Goal: Transaction & Acquisition: Purchase product/service

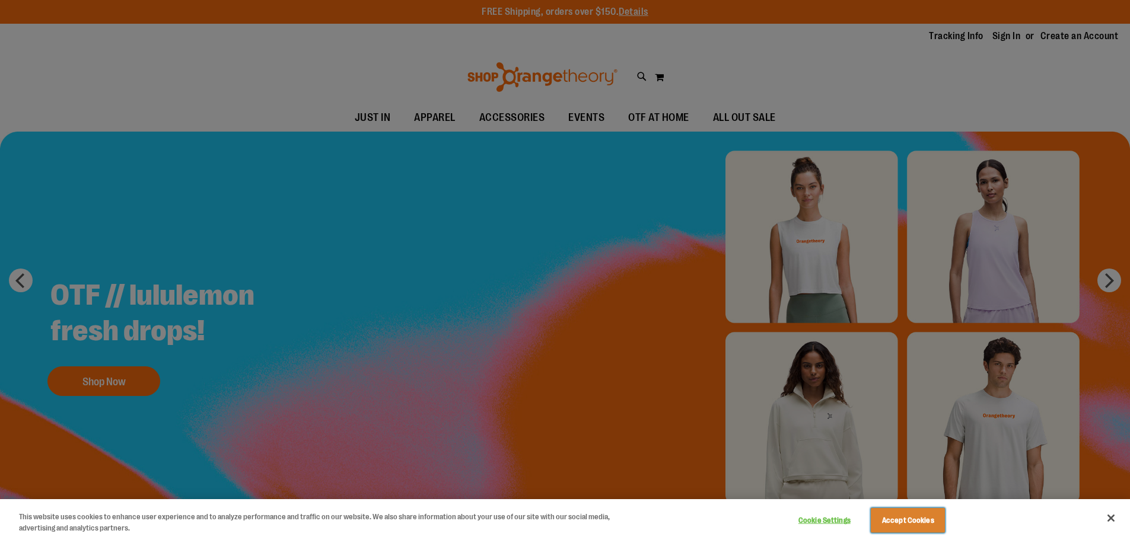
click at [911, 515] on button "Accept Cookies" at bounding box center [908, 520] width 74 height 25
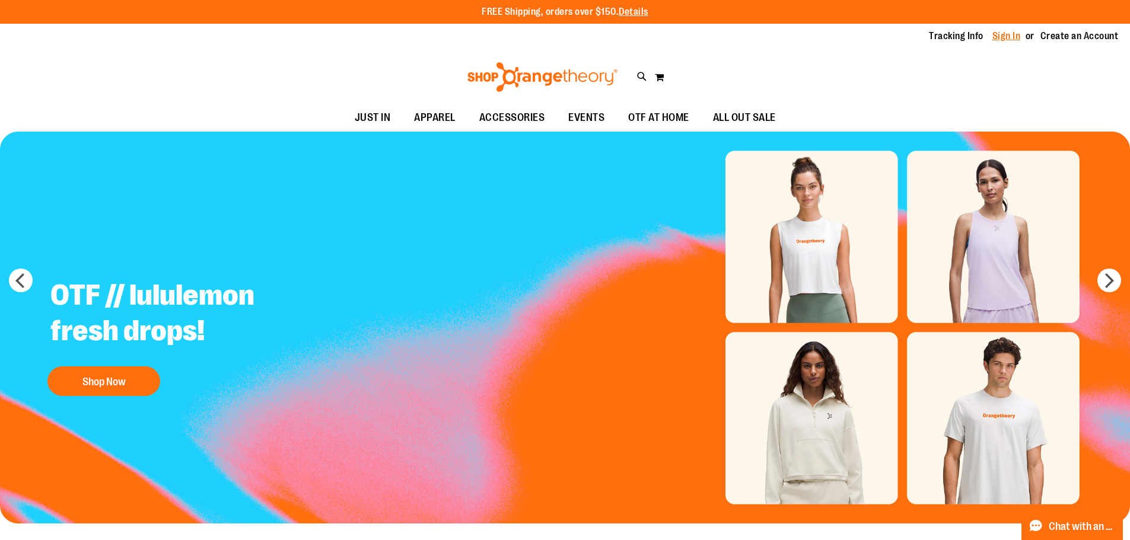
click at [1018, 37] on link "Sign In" at bounding box center [1006, 36] width 28 height 13
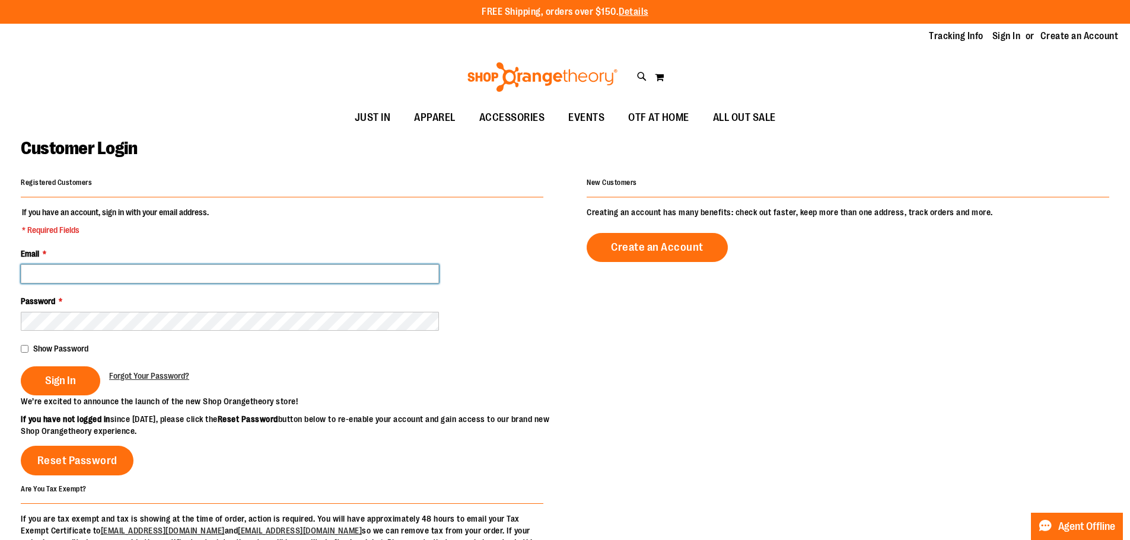
click at [288, 282] on input "Email *" at bounding box center [230, 274] width 418 height 19
type input "**********"
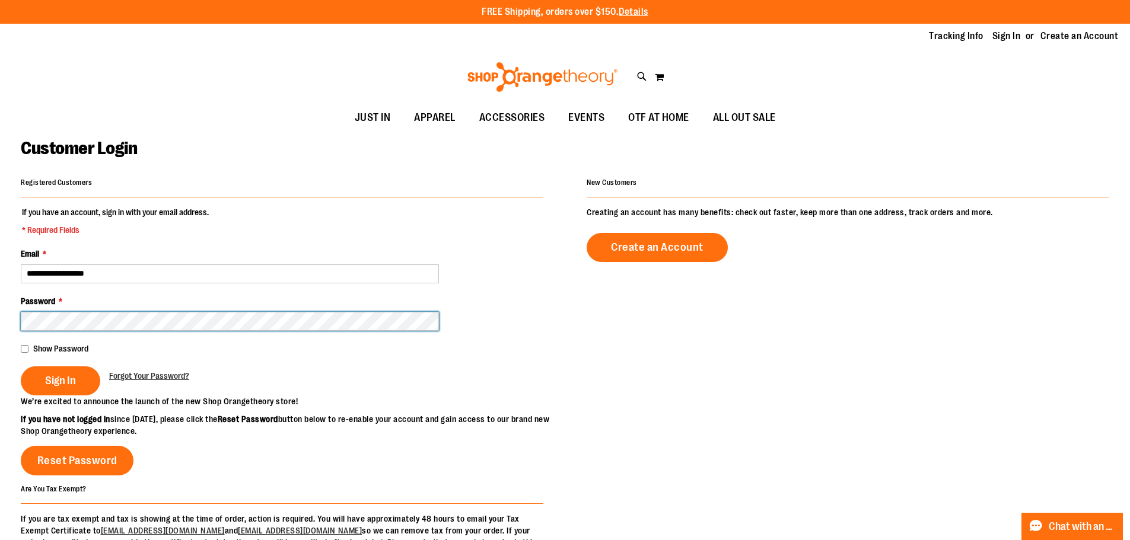
click at [21, 367] on button "Sign In" at bounding box center [60, 381] width 79 height 29
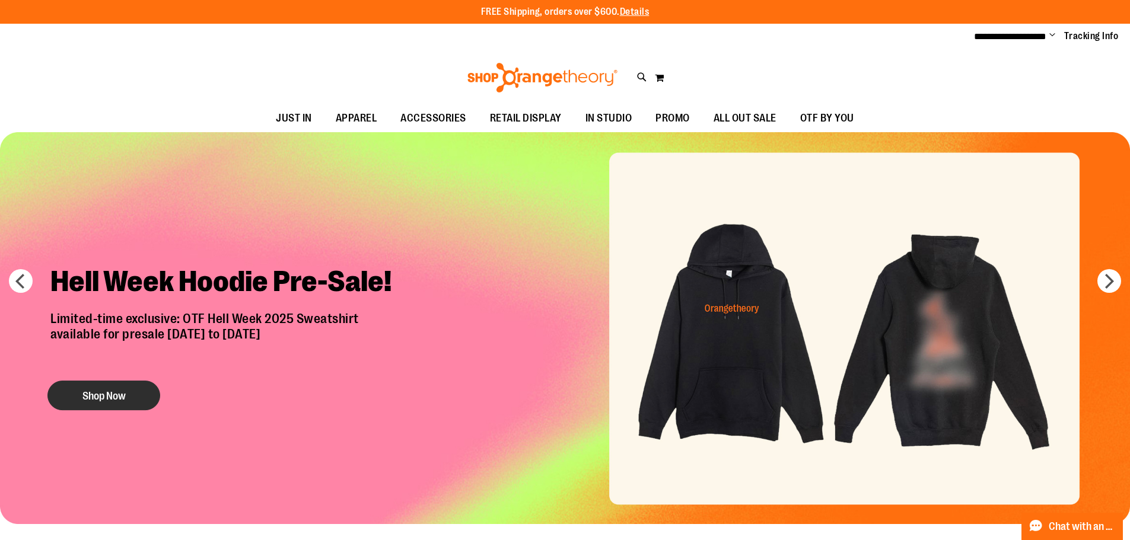
click at [91, 381] on button "Shop Now" at bounding box center [103, 396] width 113 height 30
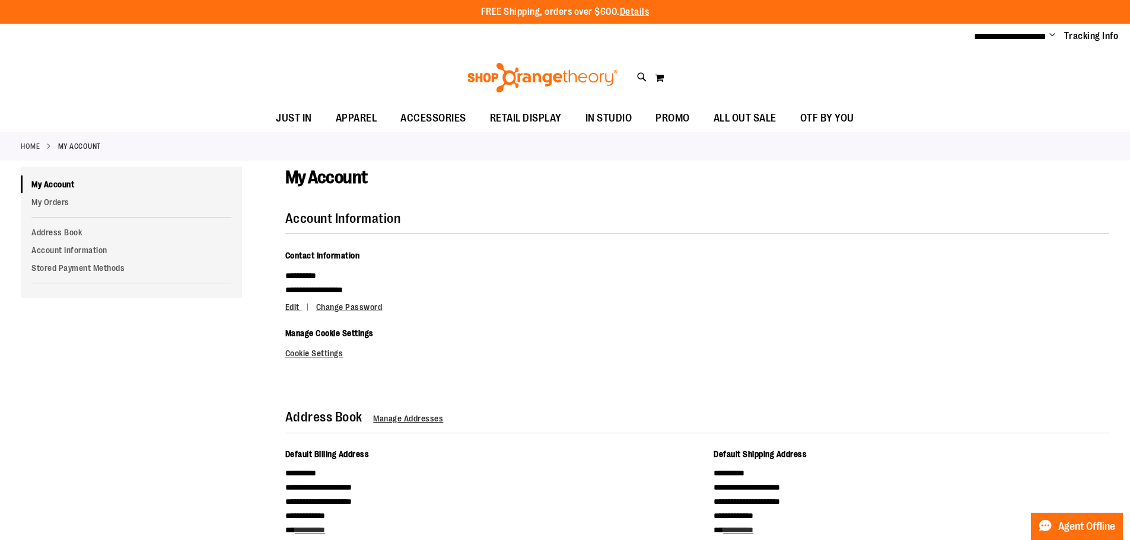
click at [596, 74] on img at bounding box center [543, 78] width 154 height 30
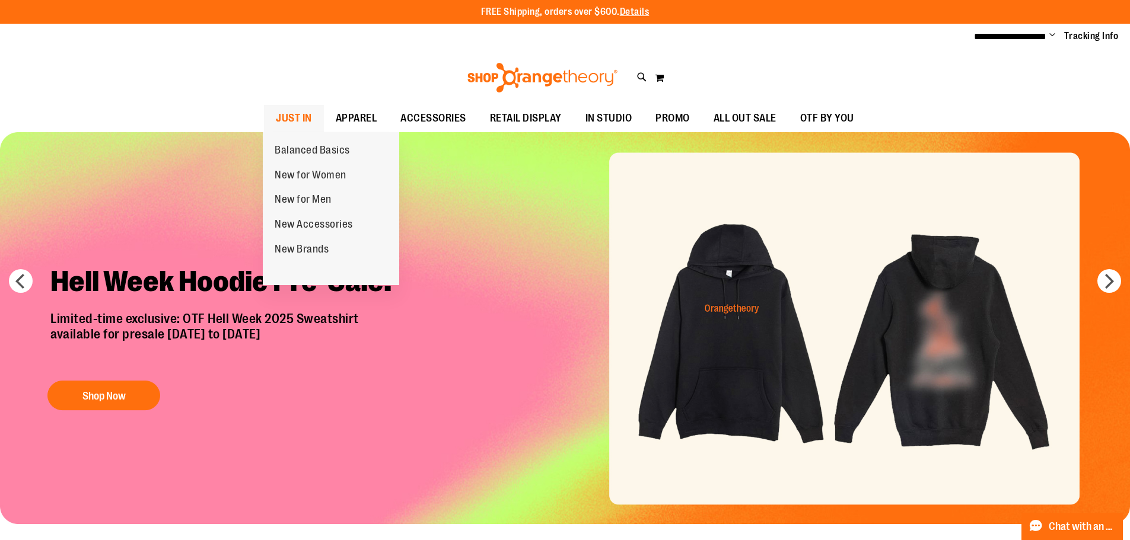
click at [296, 110] on span "JUST IN" at bounding box center [294, 118] width 36 height 27
click at [298, 116] on span "JUST IN" at bounding box center [294, 118] width 36 height 27
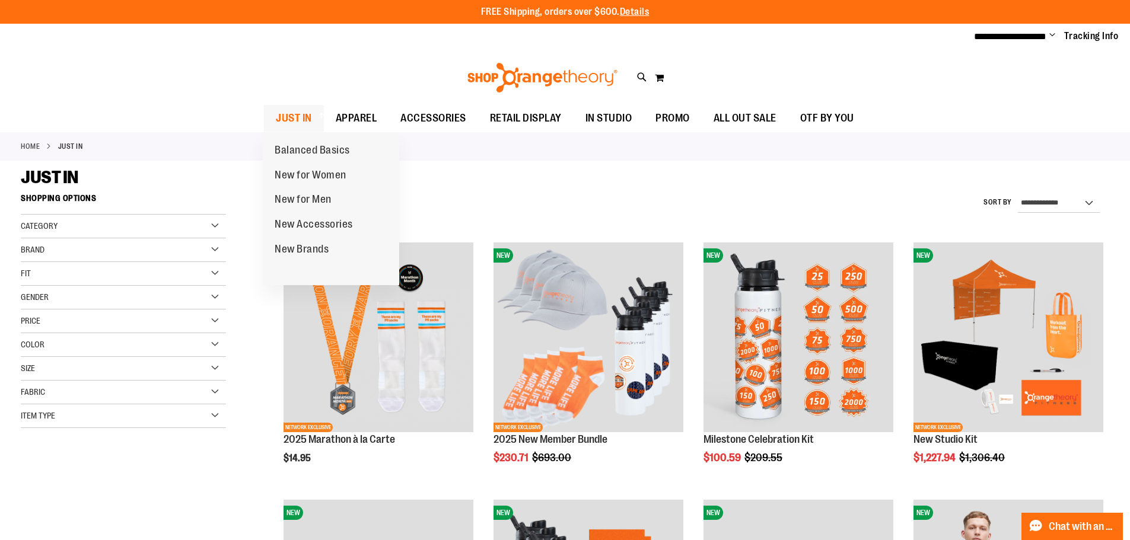
click at [317, 116] on span at bounding box center [320, 115] width 12 height 7
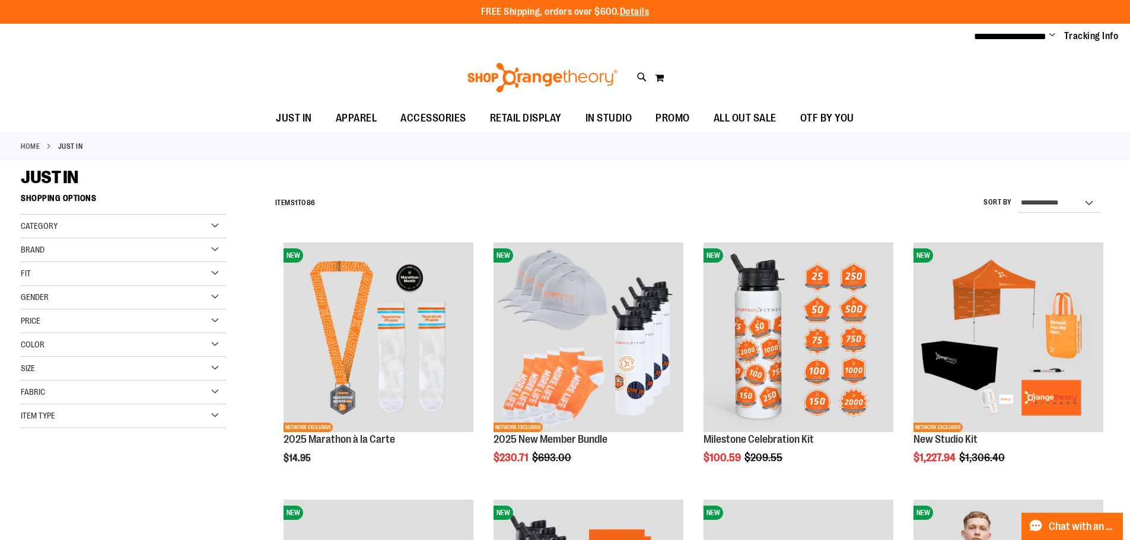
click at [496, 81] on img at bounding box center [543, 78] width 154 height 30
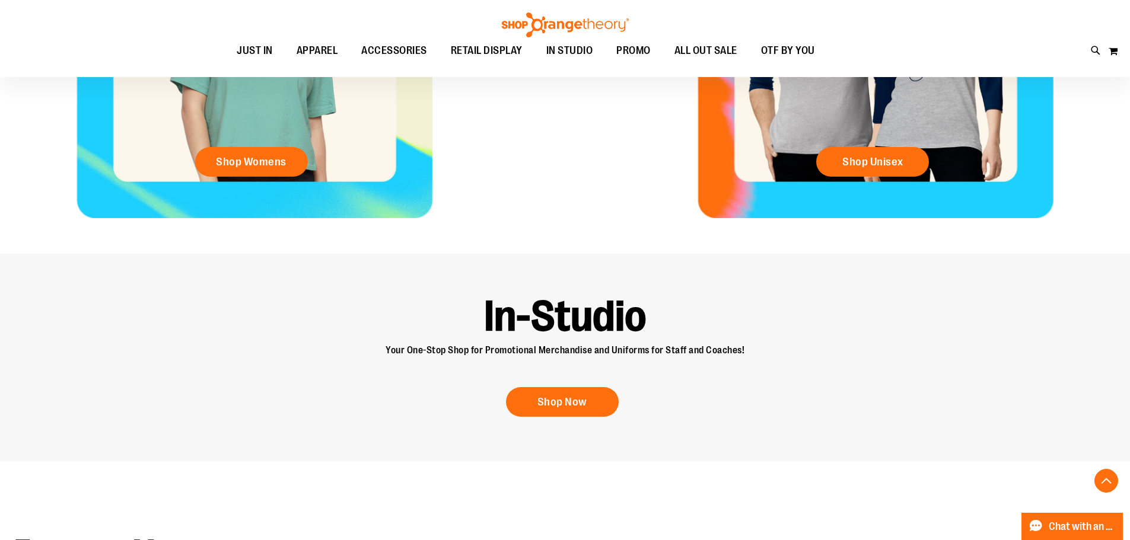
scroll to position [830, 0]
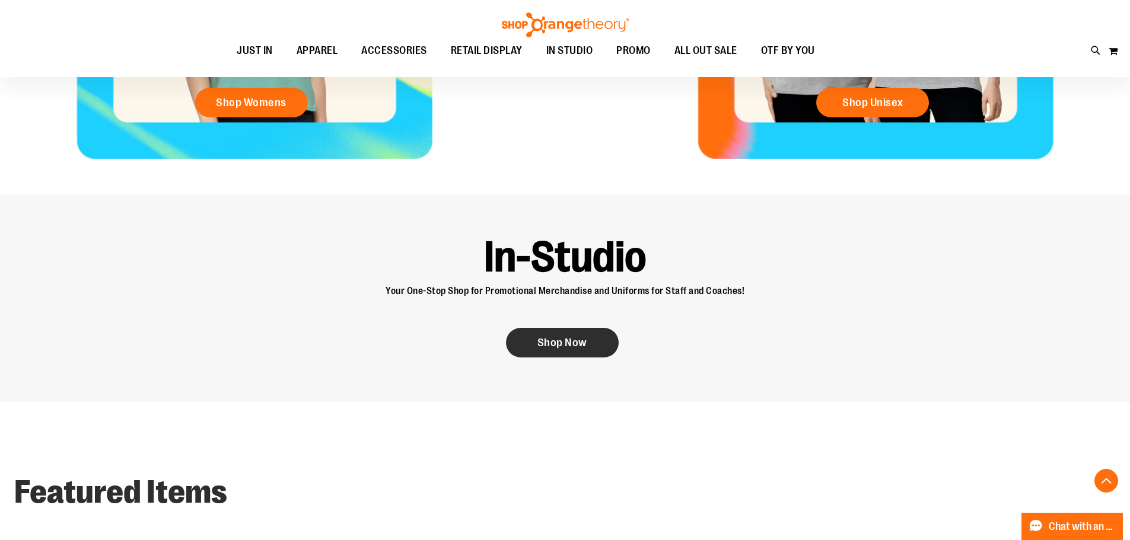
click at [508, 338] on link "Shop Now" at bounding box center [562, 343] width 113 height 30
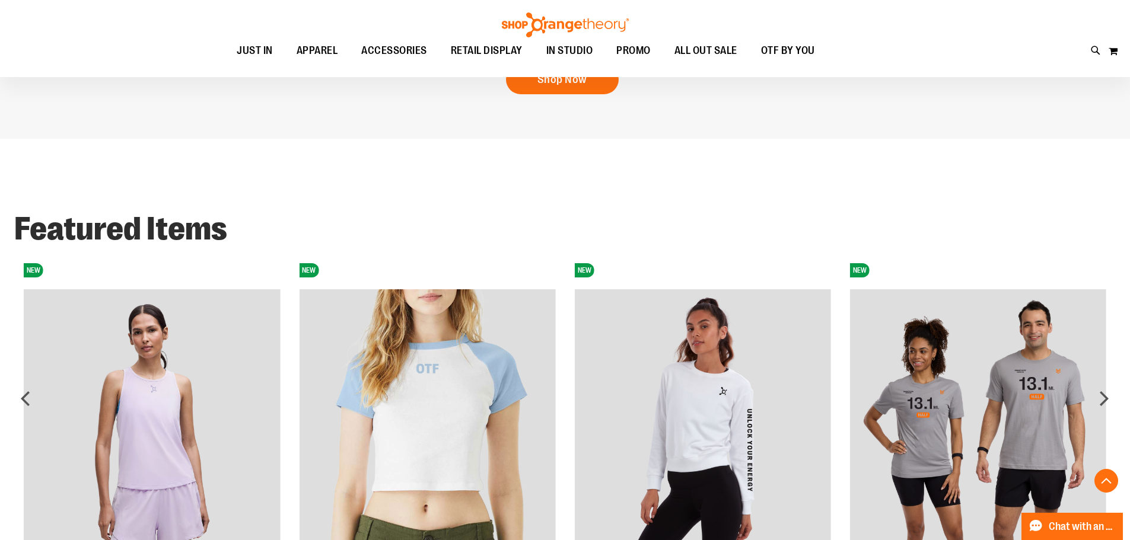
scroll to position [949, 0]
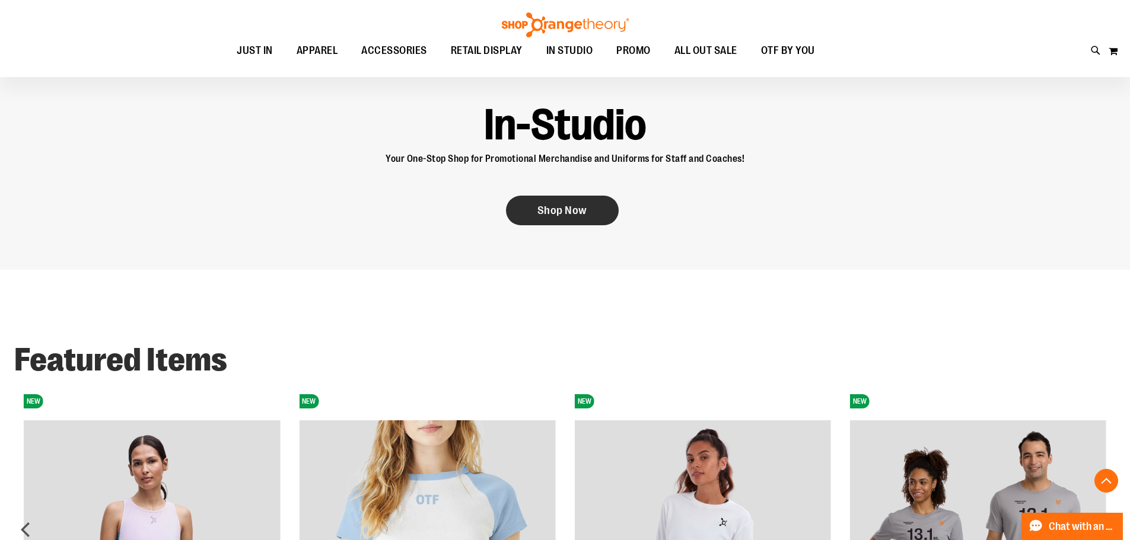
click at [565, 205] on span "Shop Now" at bounding box center [562, 210] width 50 height 13
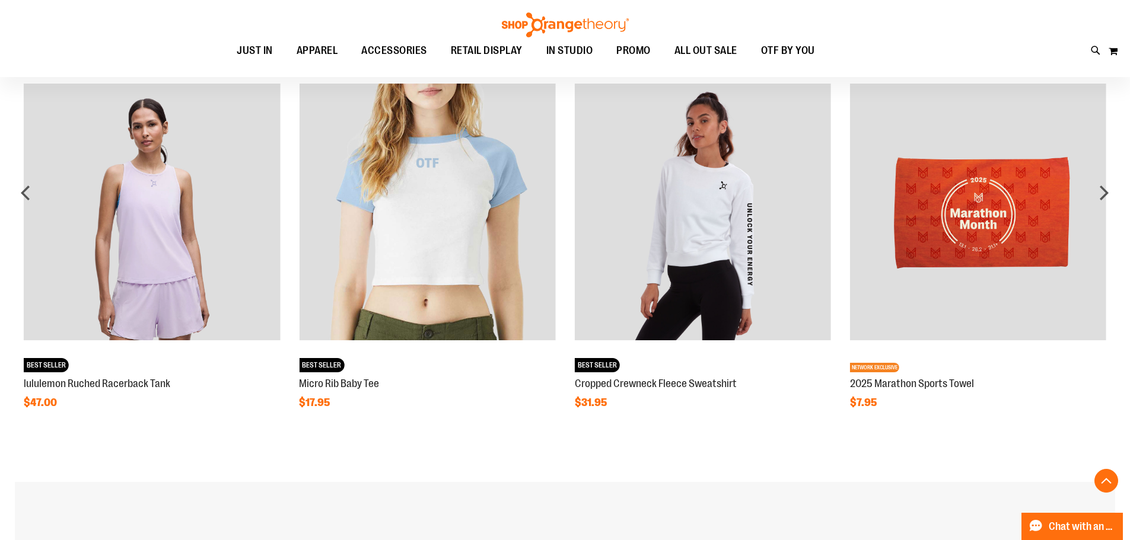
scroll to position [1304, 0]
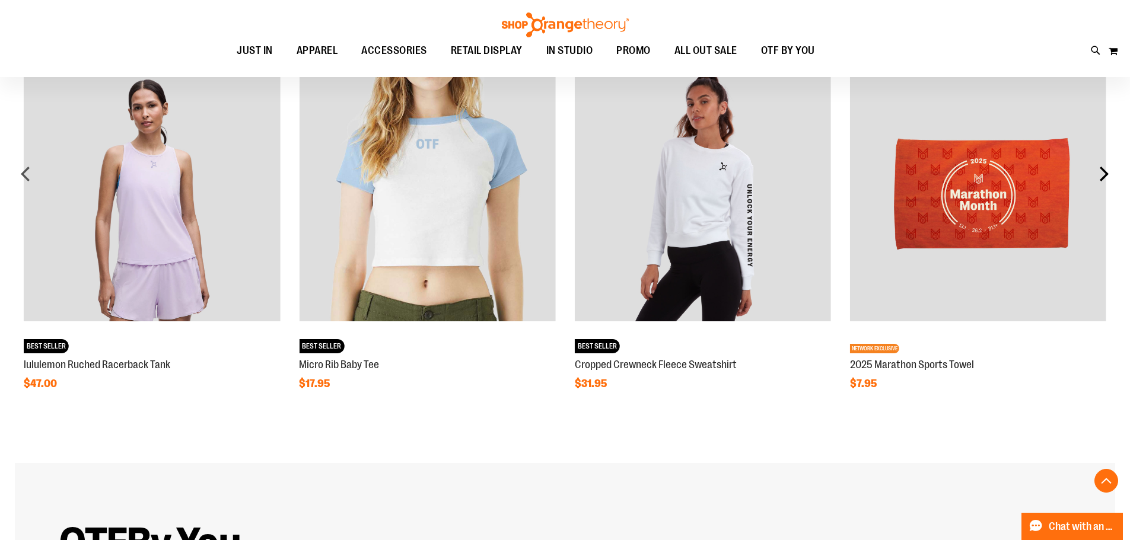
click at [1105, 174] on div "next" at bounding box center [1104, 174] width 24 height 24
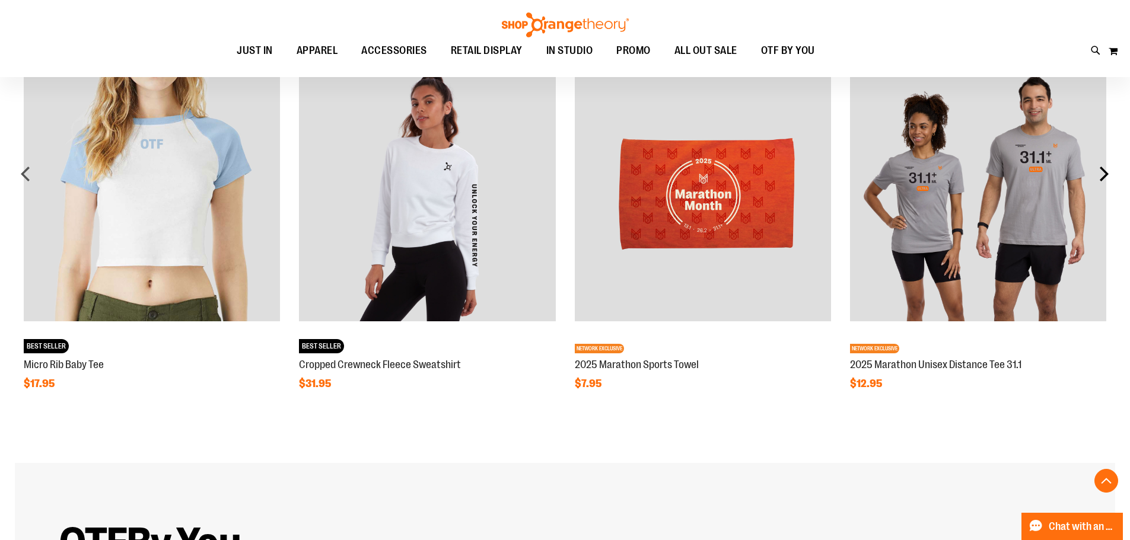
click at [1105, 174] on div "next" at bounding box center [1104, 174] width 24 height 24
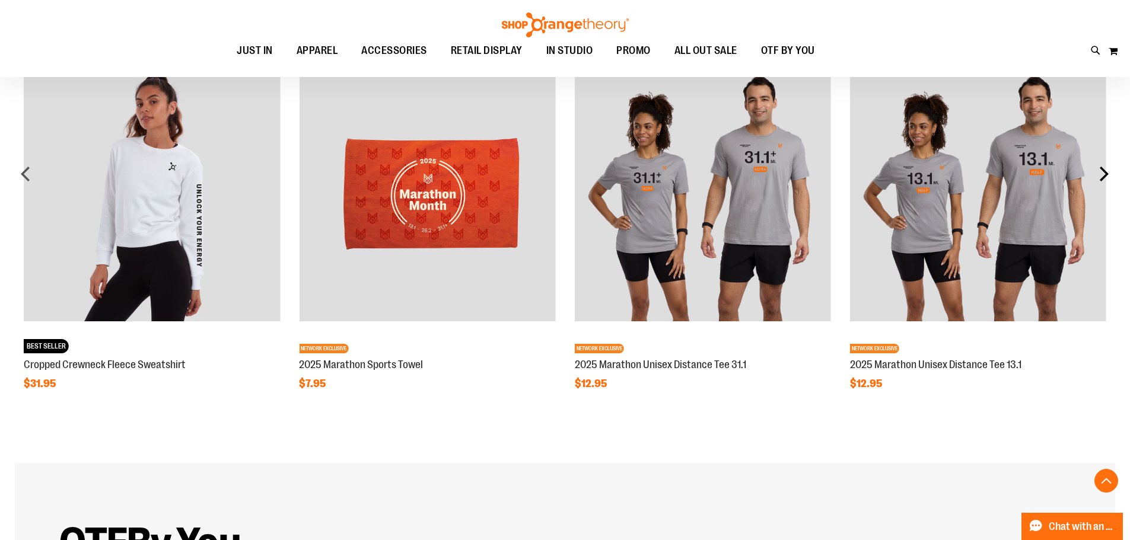
click at [1105, 177] on div "next" at bounding box center [1104, 174] width 24 height 24
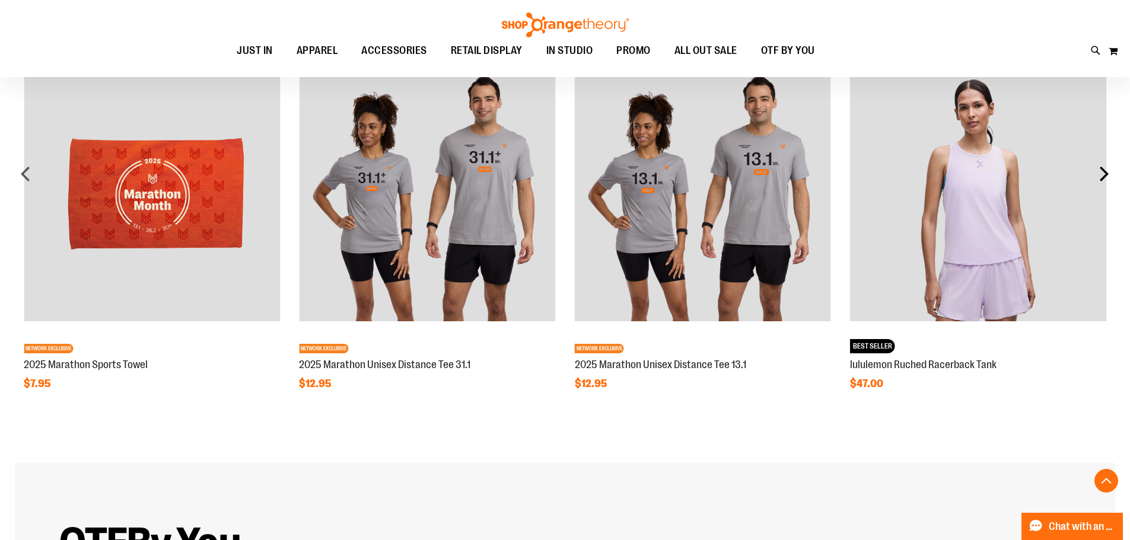
click at [1105, 177] on div "next" at bounding box center [1104, 174] width 24 height 24
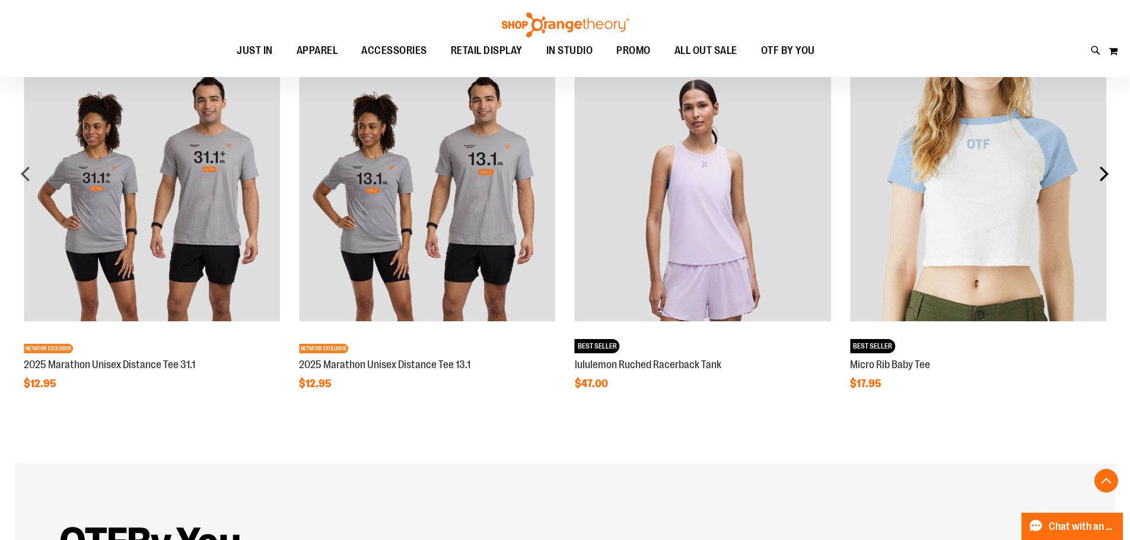
click at [1099, 179] on div "next" at bounding box center [1104, 174] width 24 height 24
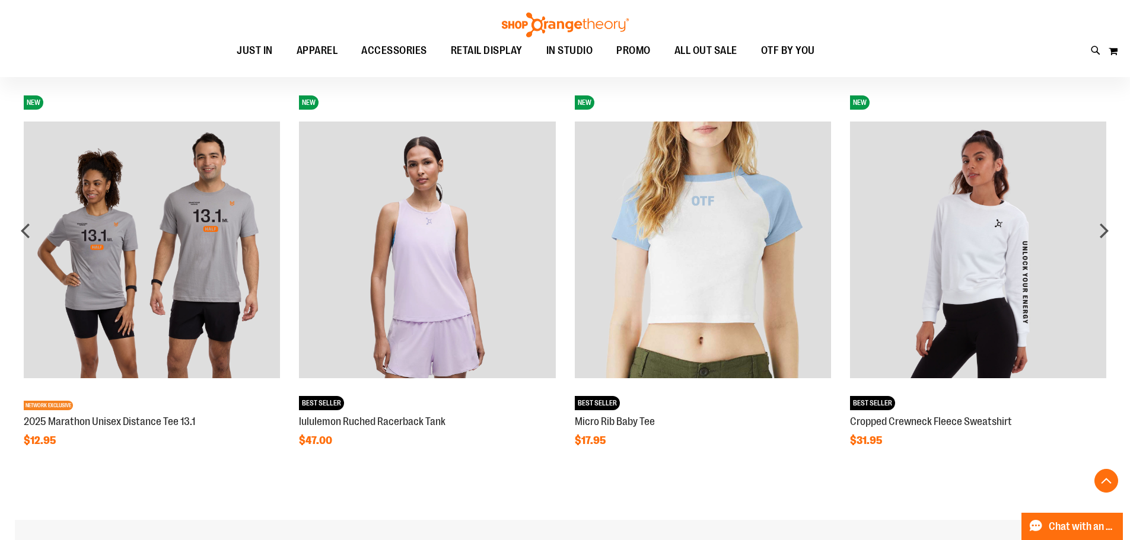
scroll to position [1067, 0]
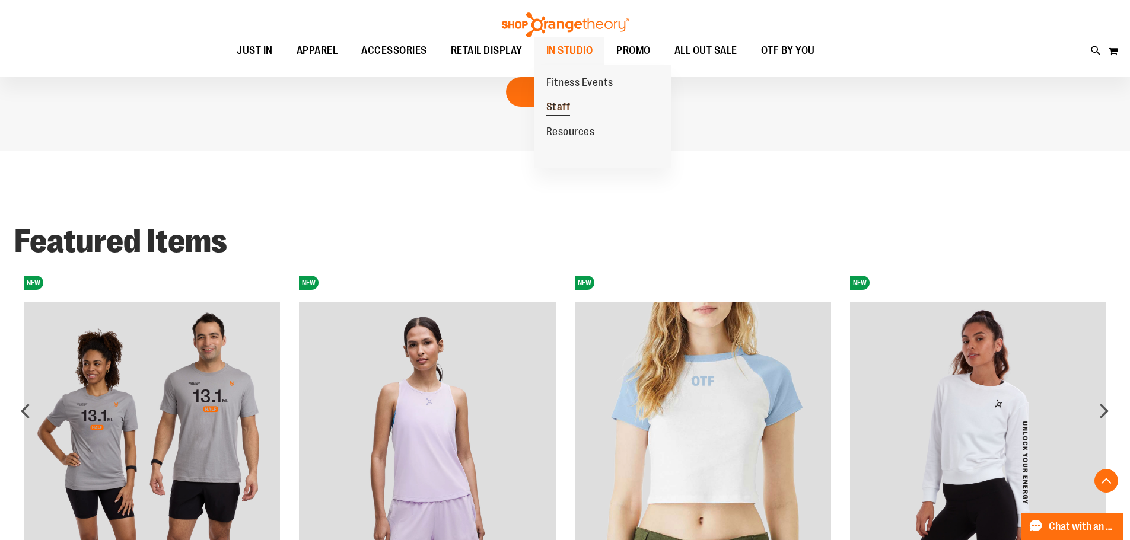
click at [567, 104] on span "Staff" at bounding box center [558, 108] width 24 height 15
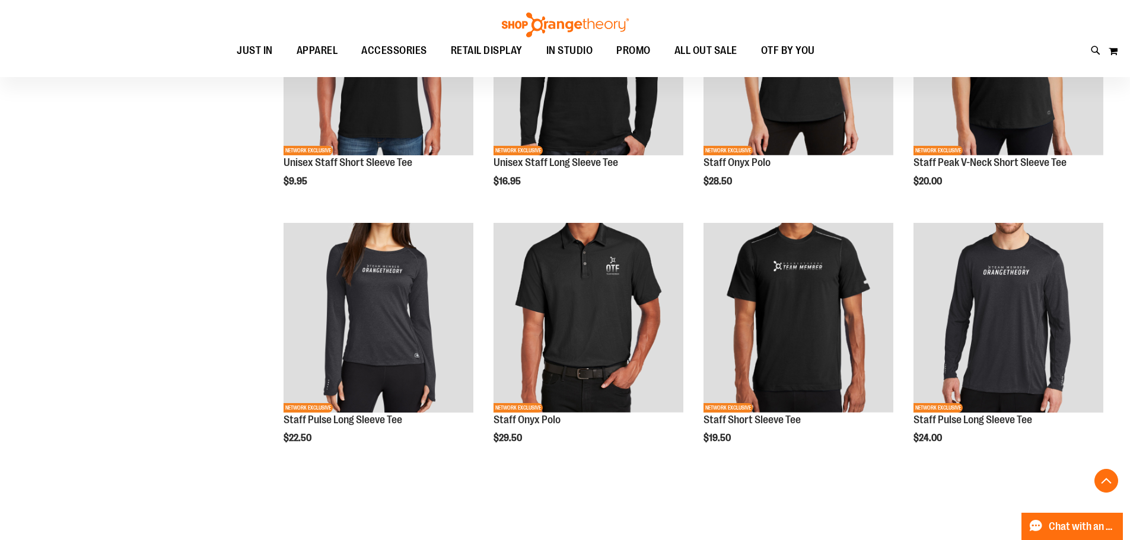
scroll to position [355, 0]
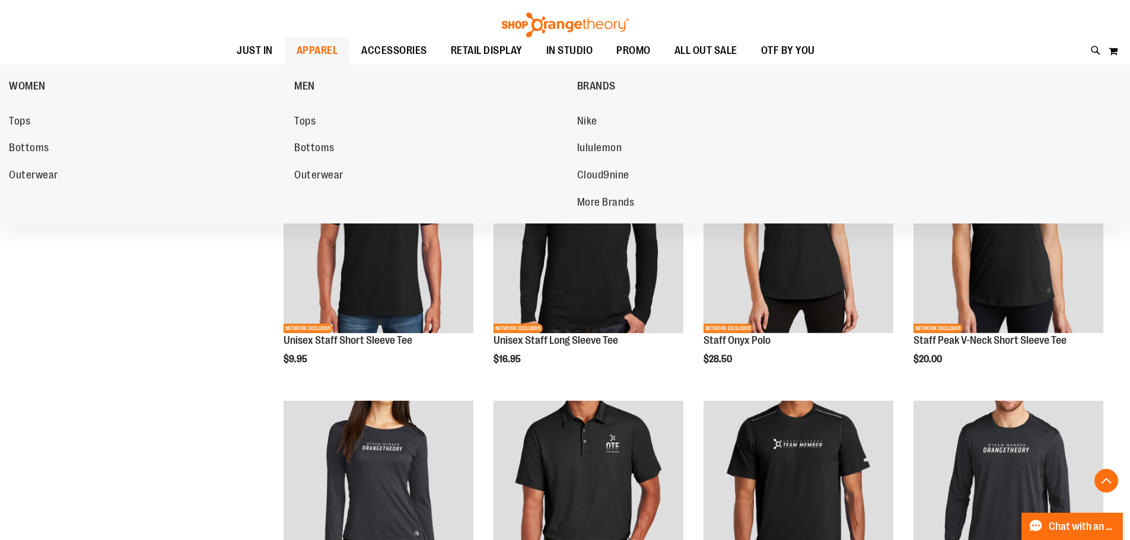
click at [314, 49] on span "APPAREL" at bounding box center [318, 50] width 42 height 27
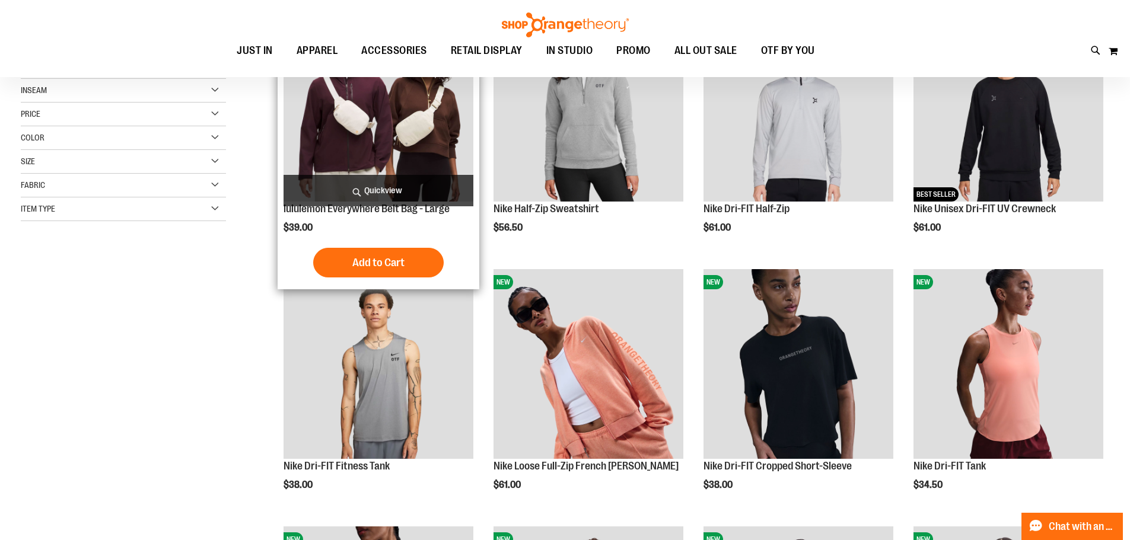
scroll to position [237, 0]
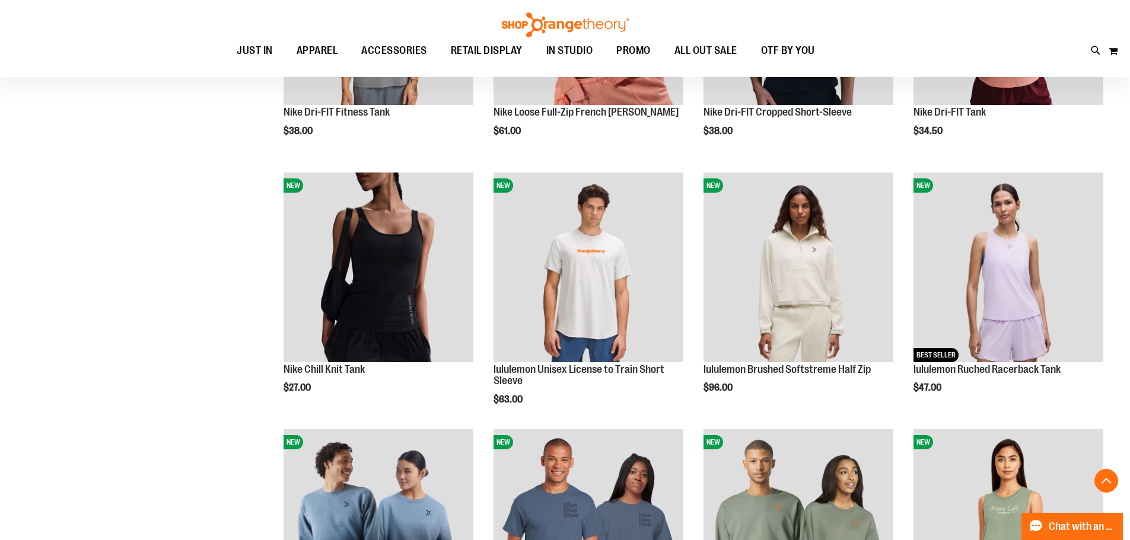
scroll to position [652, 0]
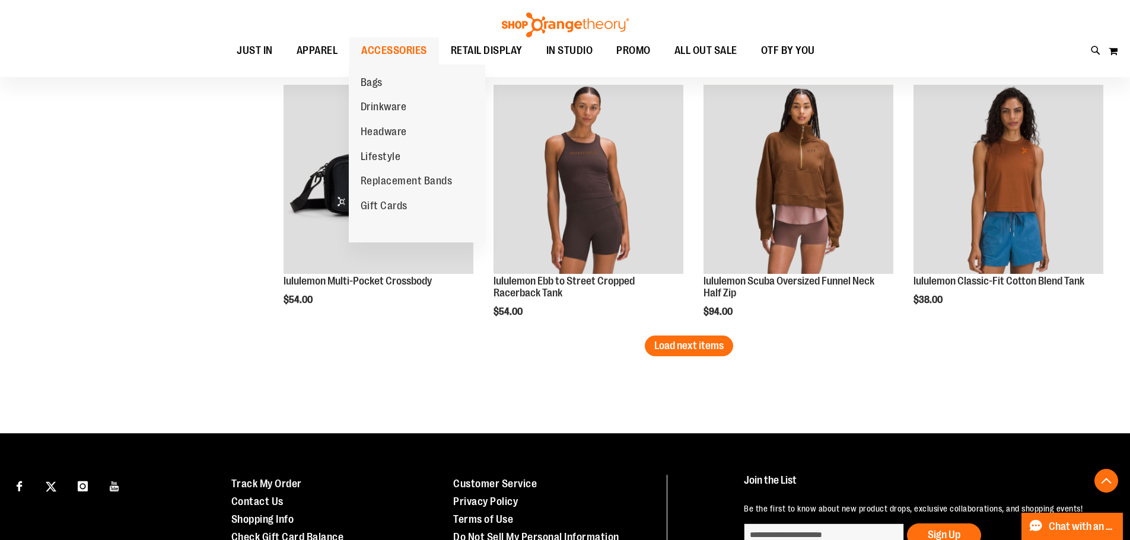
scroll to position [2194, 0]
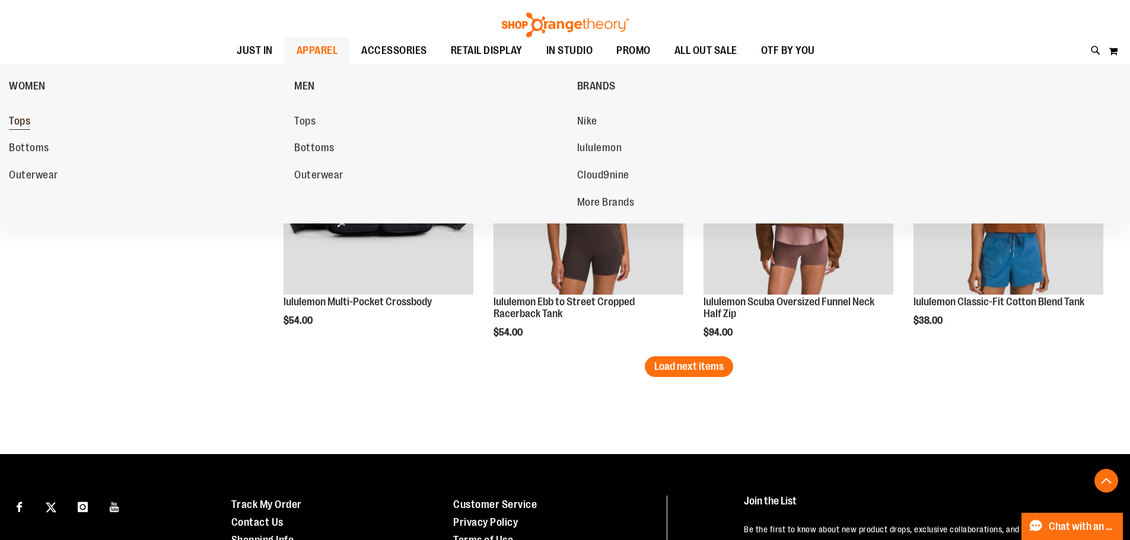
click at [24, 120] on span "Tops" at bounding box center [19, 122] width 21 height 15
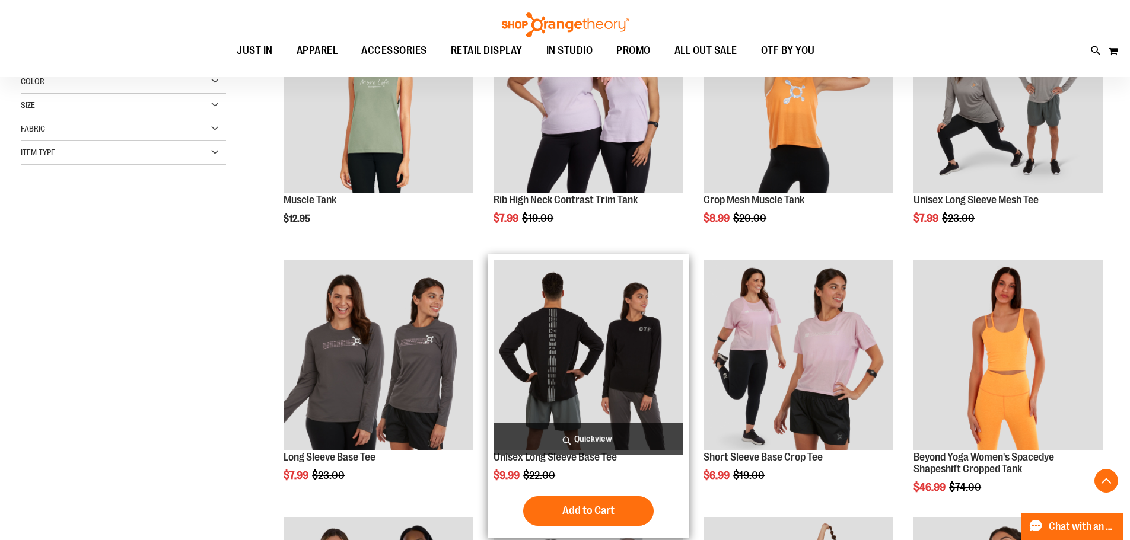
scroll to position [296, 0]
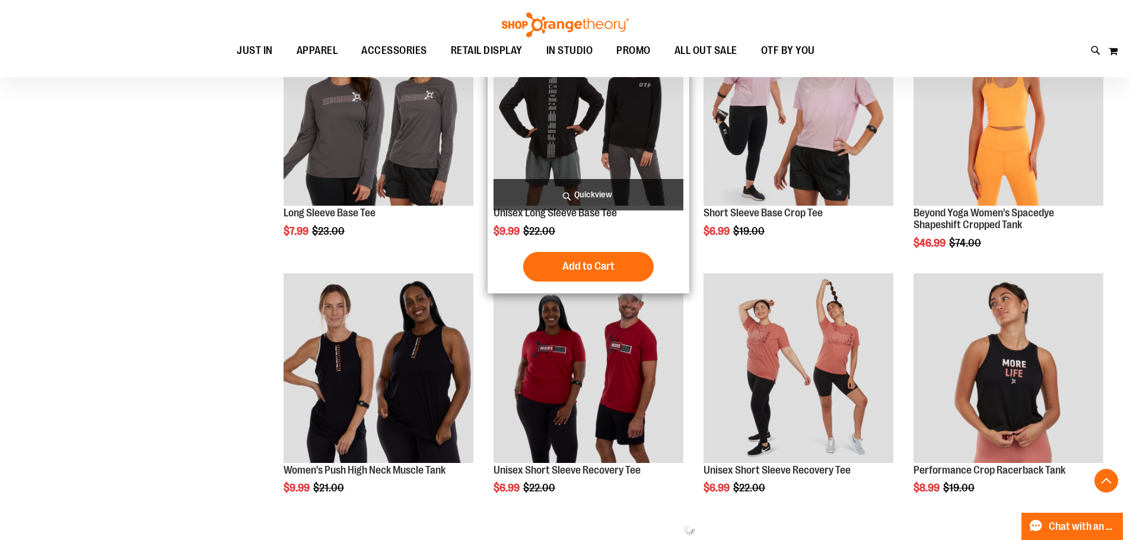
scroll to position [533, 0]
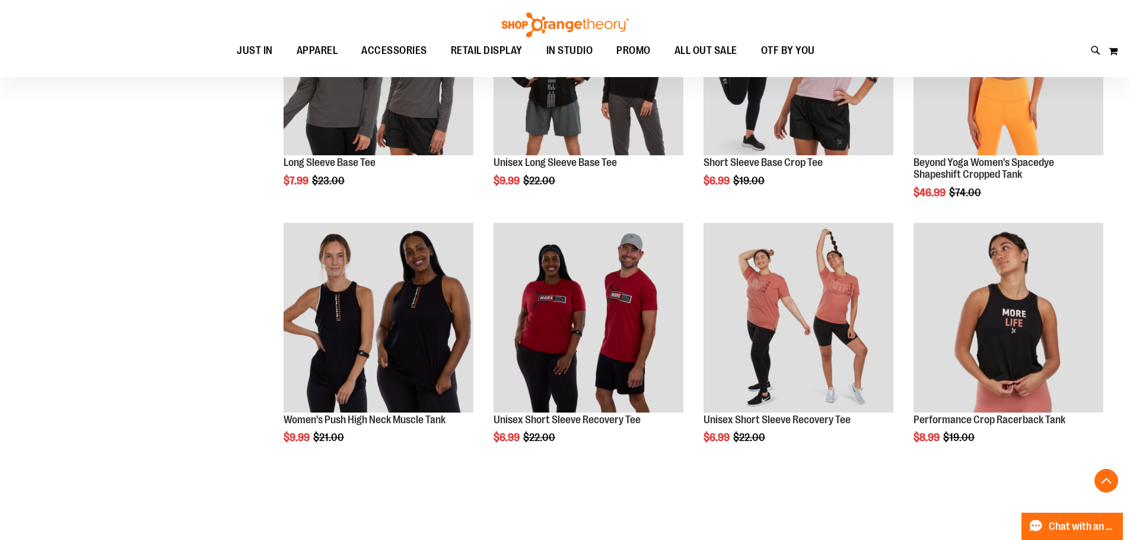
click at [193, 290] on div "**********" at bounding box center [565, 485] width 1089 height 1663
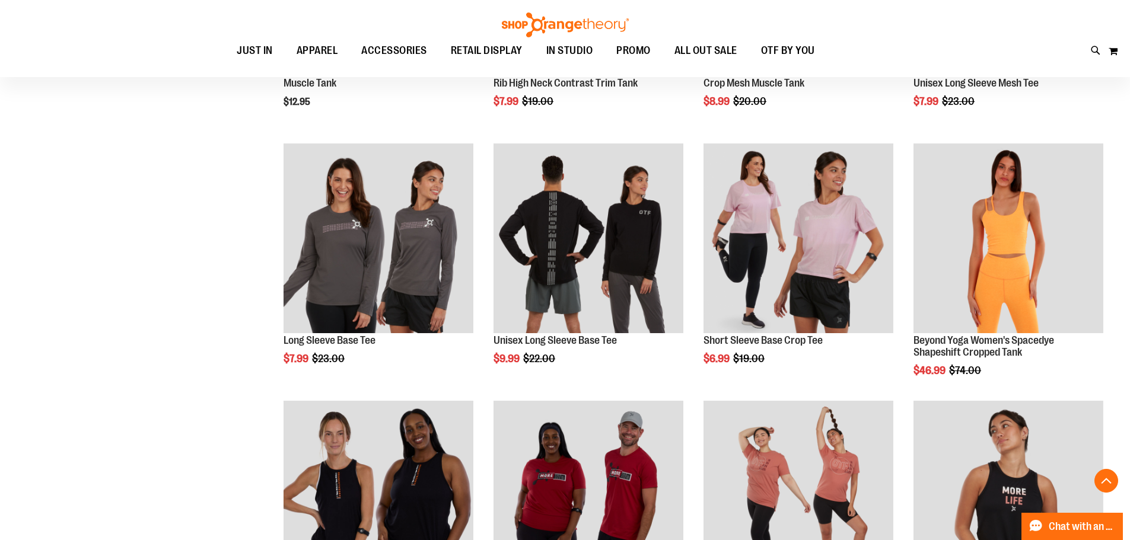
scroll to position [237, 0]
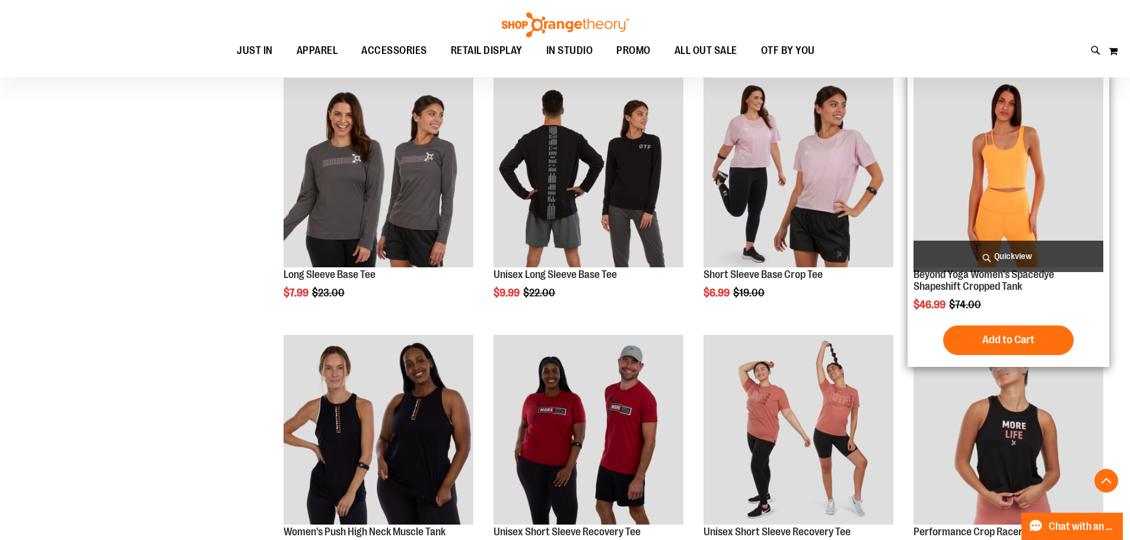
scroll to position [533, 0]
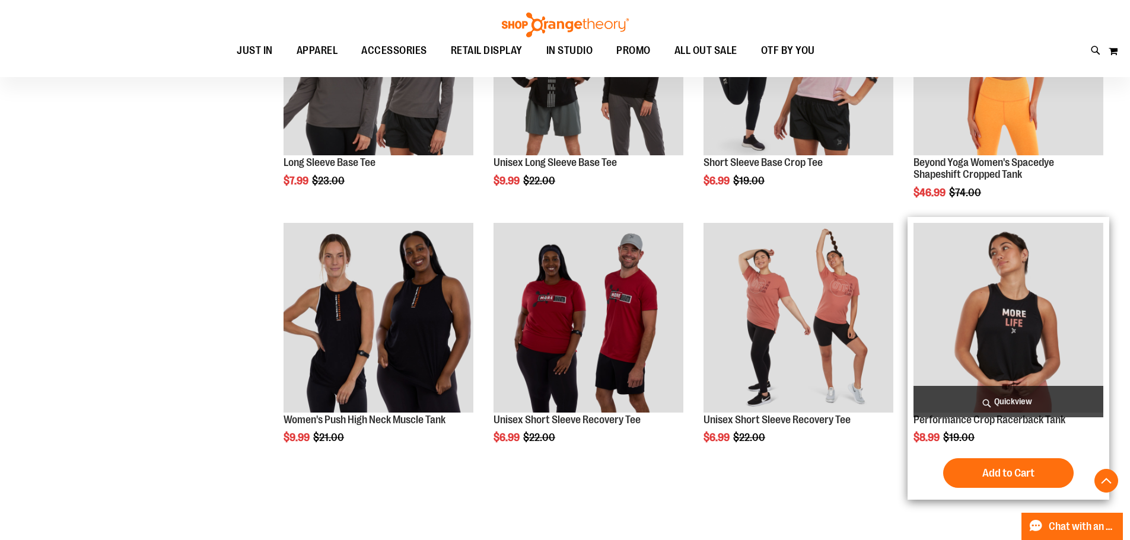
click at [972, 287] on img "product" at bounding box center [1009, 318] width 190 height 190
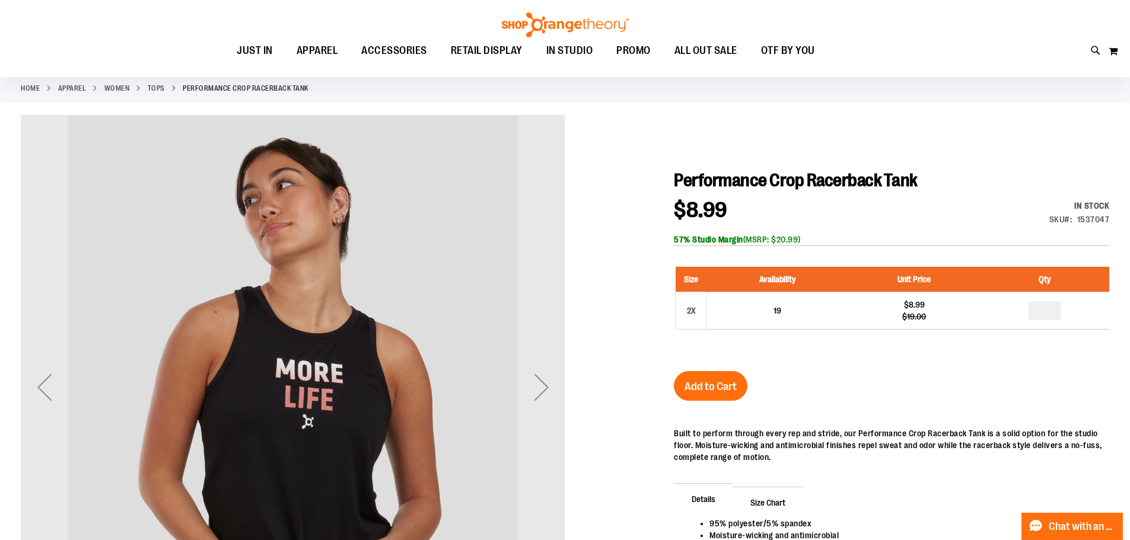
scroll to position [177, 0]
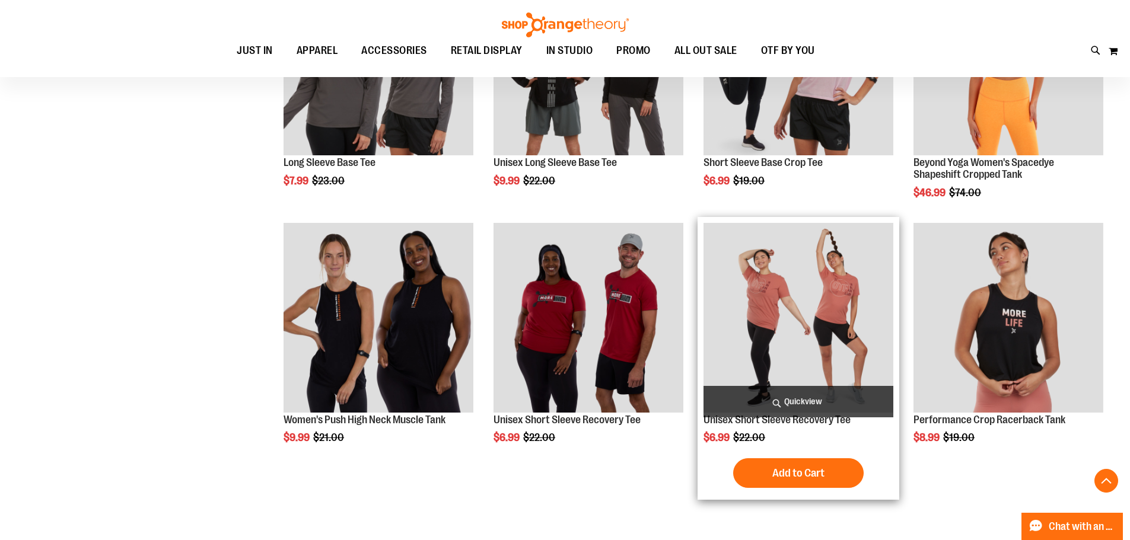
scroll to position [580, 0]
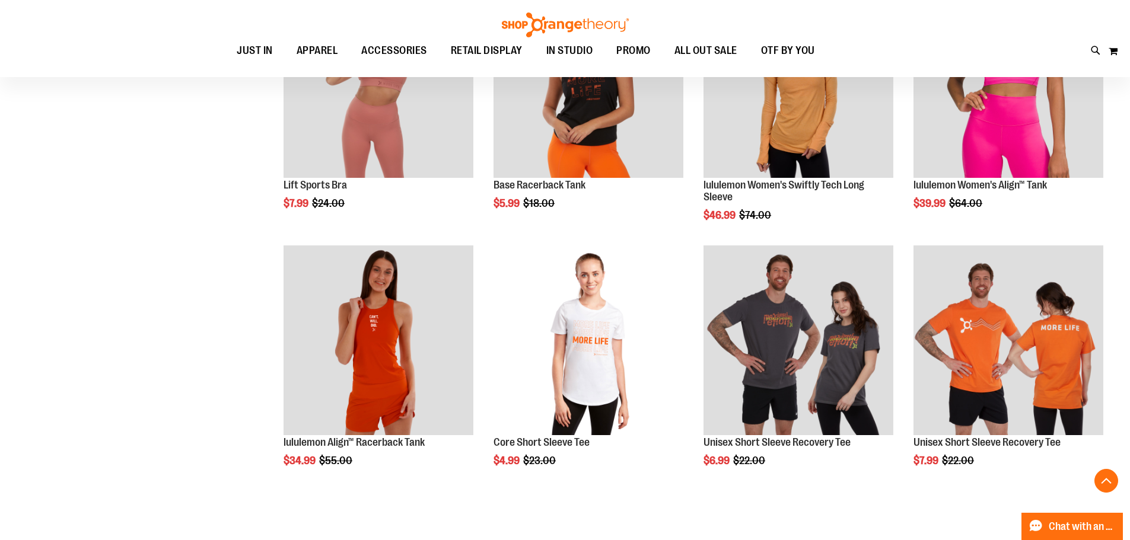
scroll to position [1055, 0]
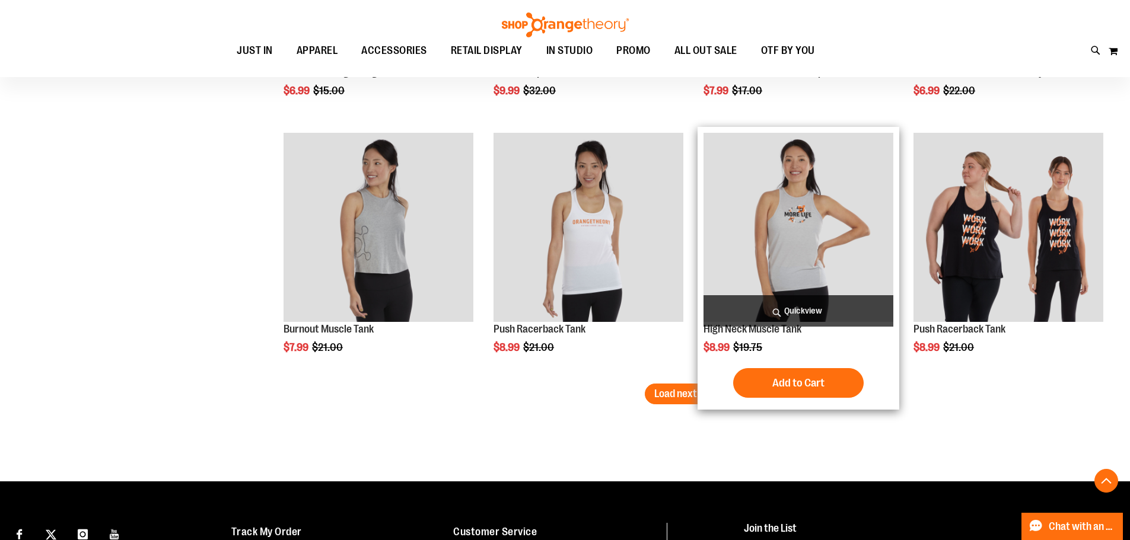
scroll to position [2063, 0]
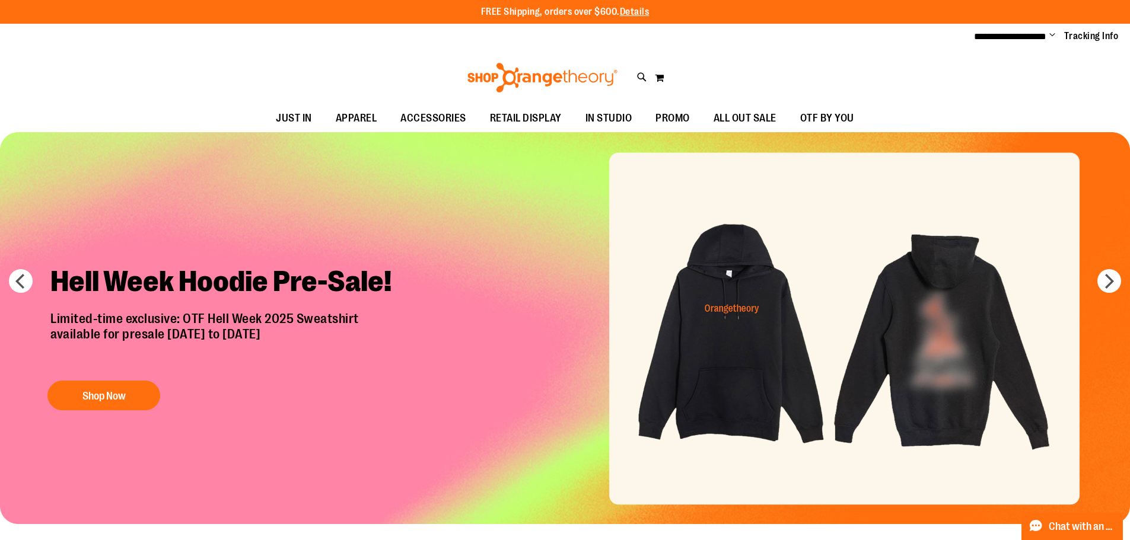
click at [1049, 34] on span "Change" at bounding box center [1052, 35] width 6 height 11
click at [1013, 78] on link "Sign Out" at bounding box center [1010, 80] width 104 height 23
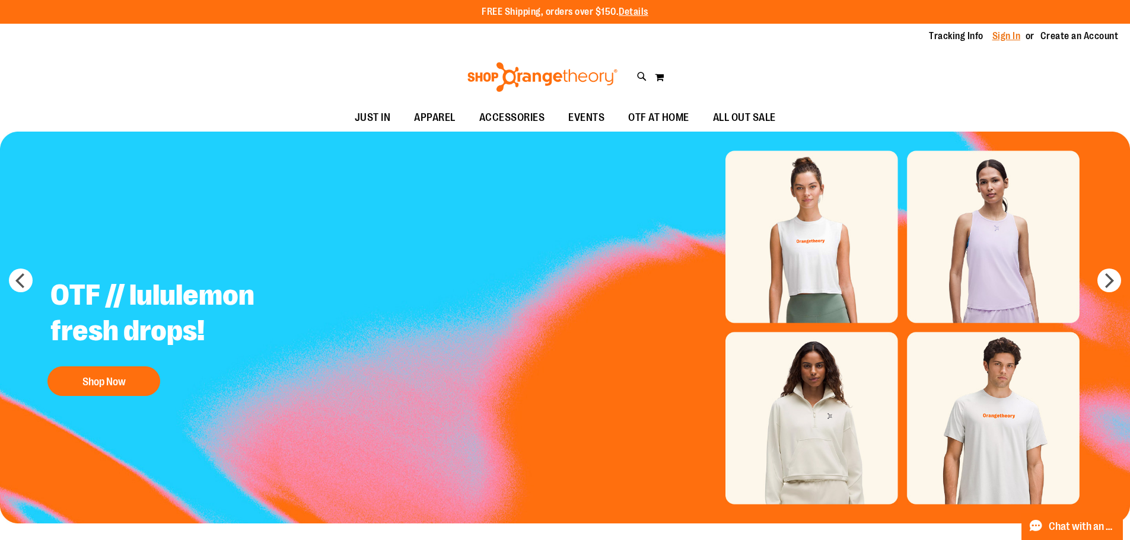
click at [1008, 35] on link "Sign In" at bounding box center [1006, 36] width 28 height 13
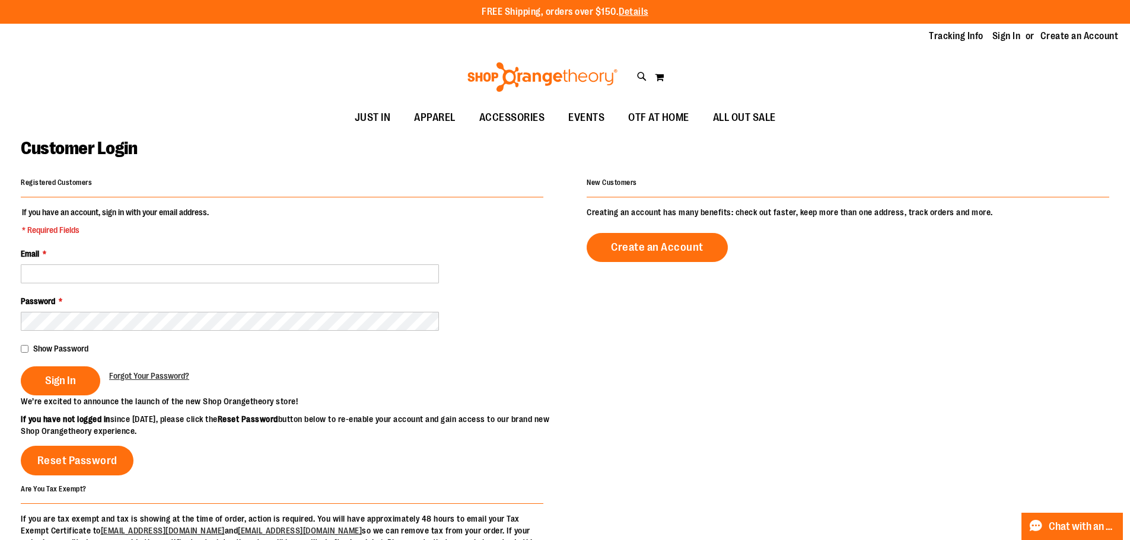
click at [88, 263] on div "Email *" at bounding box center [282, 266] width 523 height 36
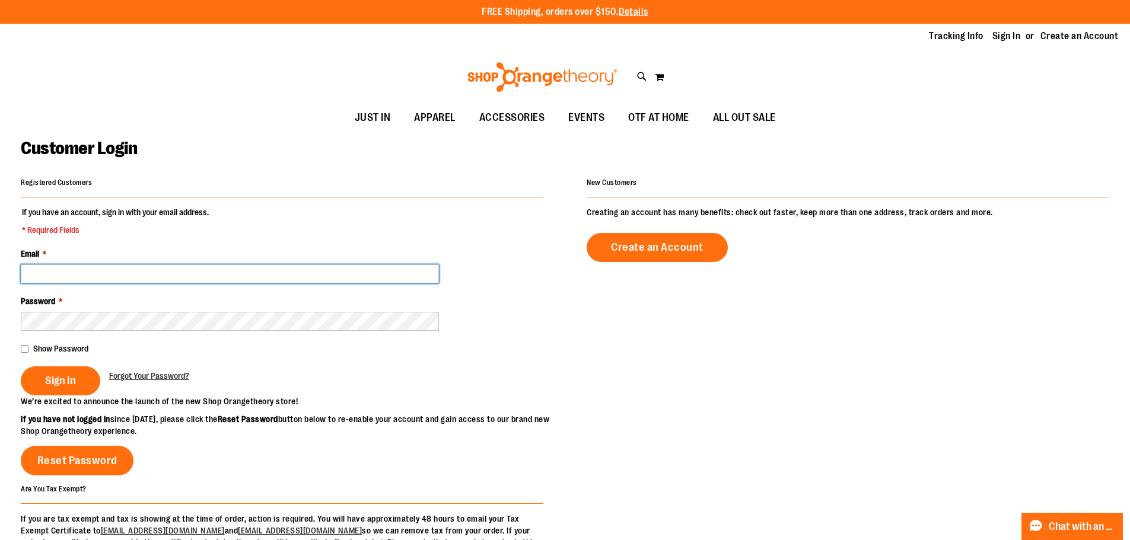
click at [92, 279] on input "Email *" at bounding box center [230, 274] width 418 height 19
drag, startPoint x: 93, startPoint y: 280, endPoint x: 266, endPoint y: 351, distance: 187.8
click at [151, 305] on fieldset "If you have an account, sign in with your email address. * Required Fields Emai…" at bounding box center [282, 300] width 523 height 189
type input "**********"
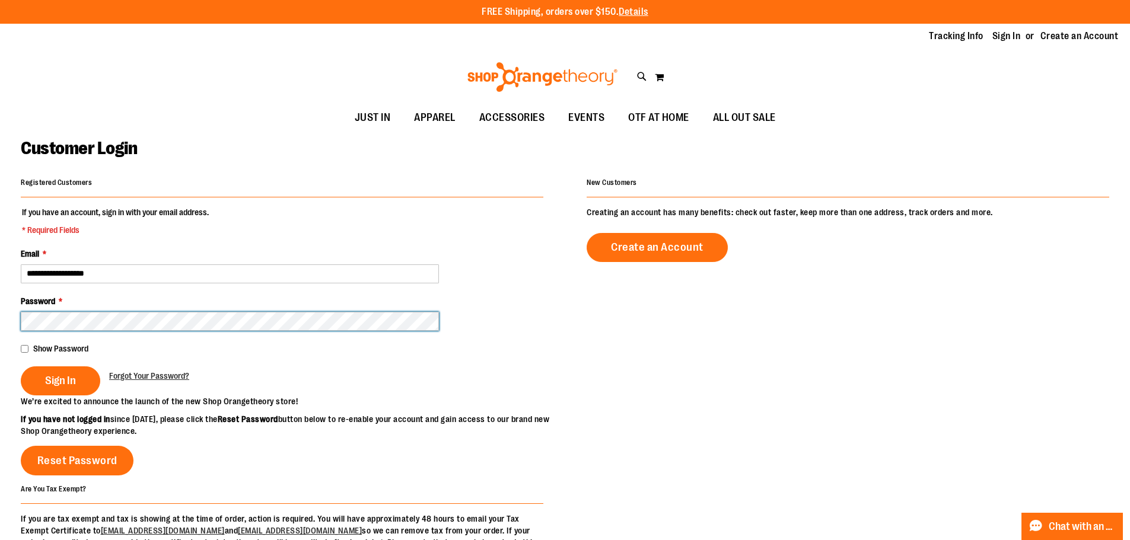
click at [21, 367] on button "Sign In" at bounding box center [60, 381] width 79 height 29
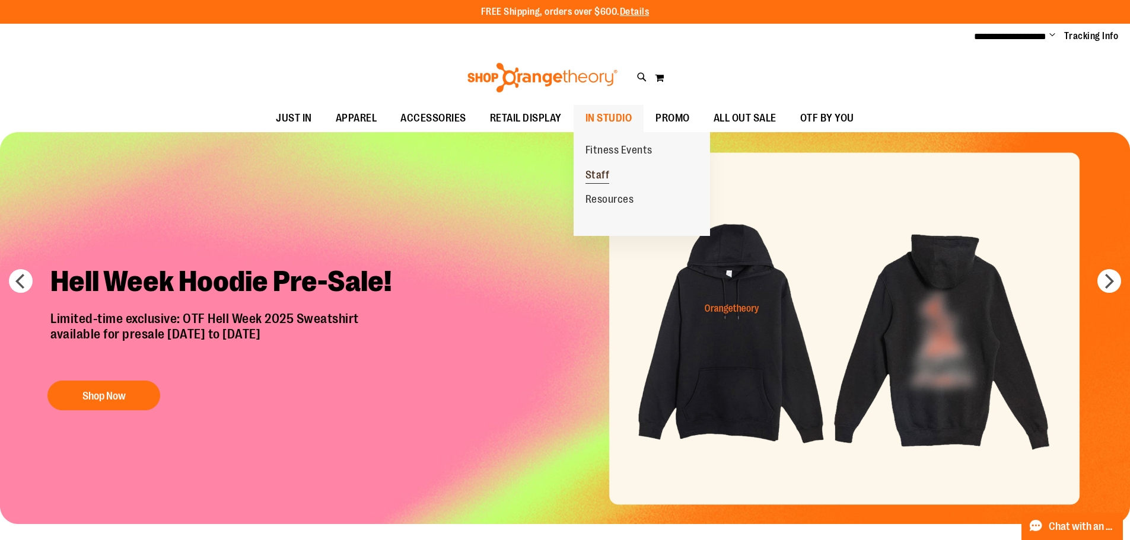
click at [601, 179] on span "Staff" at bounding box center [597, 176] width 24 height 15
click at [601, 179] on img "Slide 1 of 7" at bounding box center [565, 328] width 1130 height 392
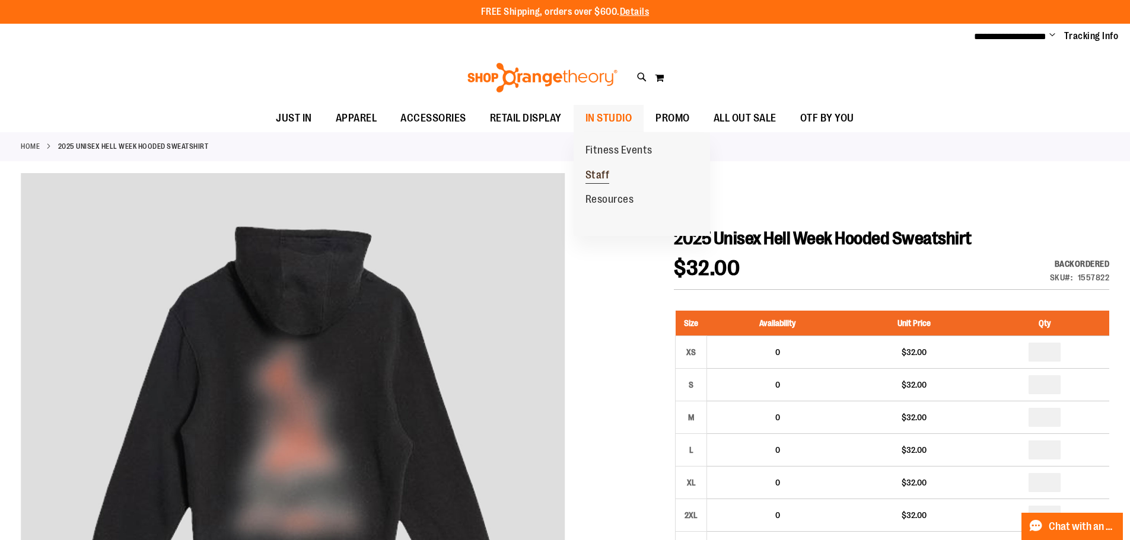
click at [598, 172] on span "Staff" at bounding box center [597, 176] width 24 height 15
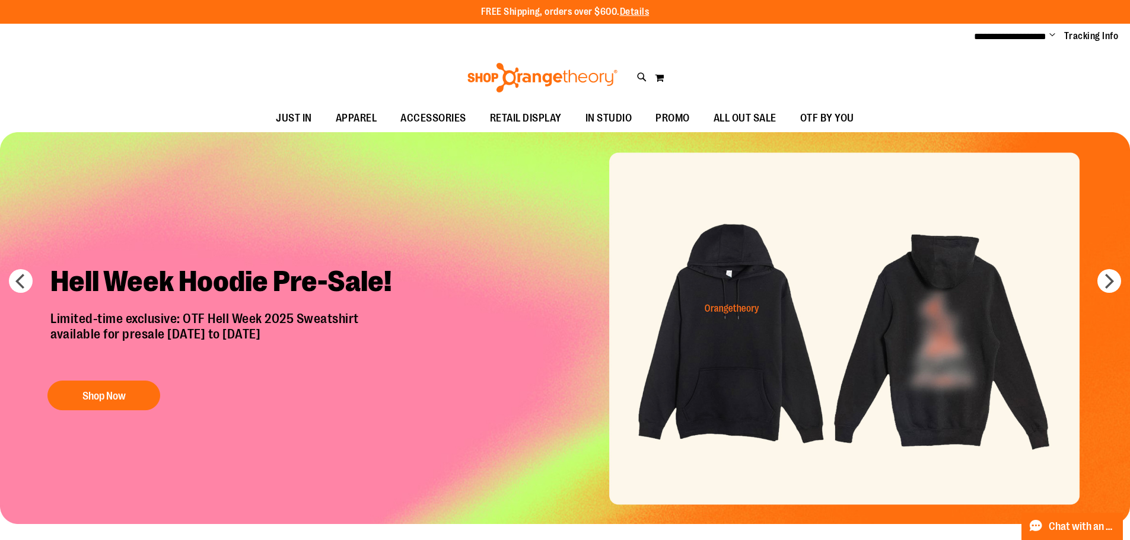
click at [1129, 284] on img "Slide 1 of 7" at bounding box center [565, 328] width 1130 height 392
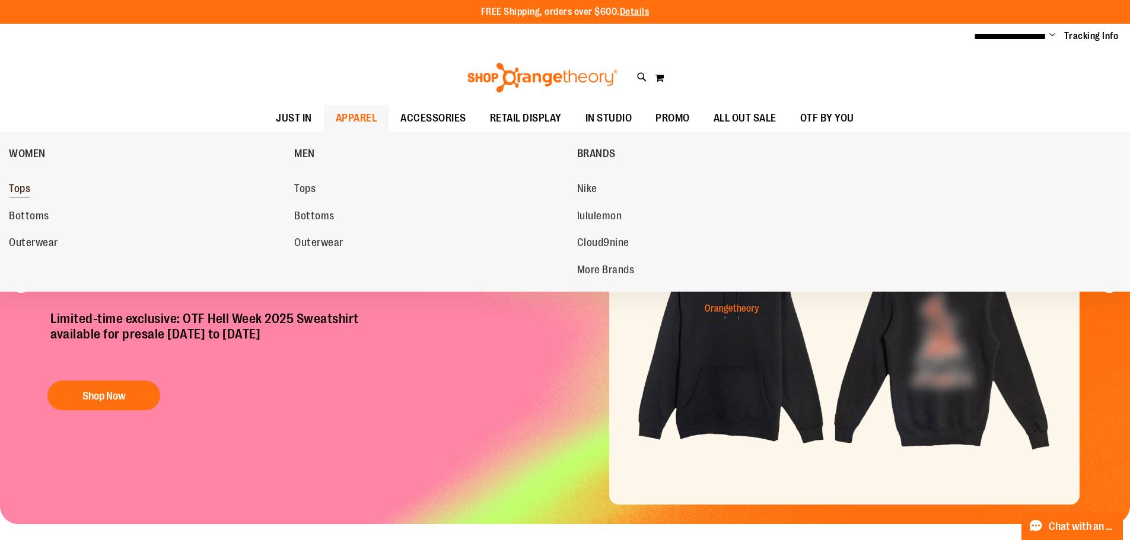
click at [18, 189] on span "Tops" at bounding box center [19, 190] width 21 height 15
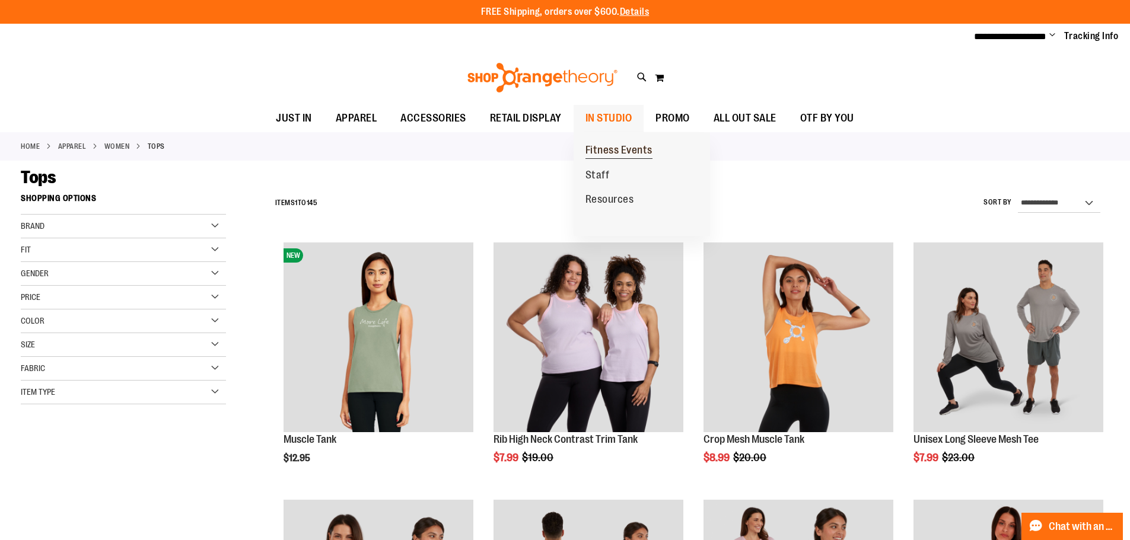
click at [613, 151] on span "Fitness Events" at bounding box center [618, 151] width 67 height 15
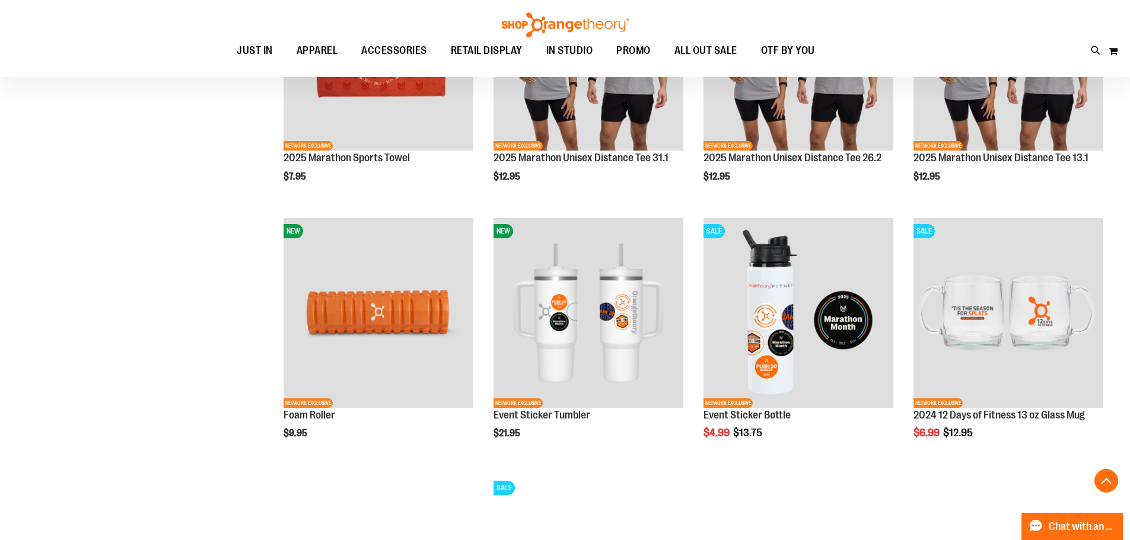
scroll to position [415, 0]
